Goal: Task Accomplishment & Management: Manage account settings

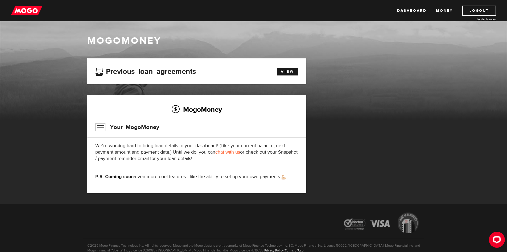
click at [182, 84] on div "MogoMoney Your MogoMoney application Expired Your MogoMoney credit decision has…" at bounding box center [196, 125] width 219 height 135
drag, startPoint x: 137, startPoint y: 170, endPoint x: 137, endPoint y: 175, distance: 4.8
click at [137, 173] on div "MogoMoney Your MogoMoney We're working hard to bring loan details to your dashb…" at bounding box center [196, 144] width 219 height 98
drag, startPoint x: 138, startPoint y: 175, endPoint x: 270, endPoint y: 175, distance: 131.8
click at [270, 175] on p "P.S. Coming soon: even more cool features—like the ability to set up your own p…" at bounding box center [196, 176] width 203 height 6
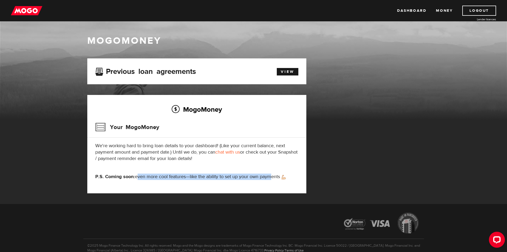
click at [270, 175] on p "P.S. Coming soon: even more cool features—like the ability to set up your own p…" at bounding box center [196, 176] width 203 height 6
click at [184, 168] on div "MogoMoney Your MogoMoney We're working hard to bring loan details to your dashb…" at bounding box center [196, 144] width 219 height 98
drag, startPoint x: 104, startPoint y: 139, endPoint x: 241, endPoint y: 165, distance: 139.4
click at [239, 164] on div "MogoMoney Your MogoMoney We're working hard to bring loan details to your dashb…" at bounding box center [196, 144] width 219 height 98
click at [247, 164] on div "MogoMoney Your MogoMoney We're working hard to bring loan details to your dashb…" at bounding box center [196, 144] width 219 height 98
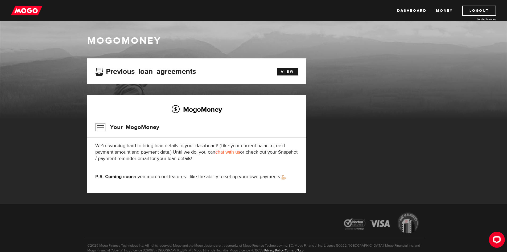
click at [295, 160] on p "We're working hard to bring loan details to your dashboard! (Like your current …" at bounding box center [196, 151] width 203 height 19
click at [444, 11] on link "Money" at bounding box center [444, 11] width 17 height 10
click at [491, 10] on link "Logout" at bounding box center [479, 11] width 34 height 10
